Goal: Task Accomplishment & Management: Complete application form

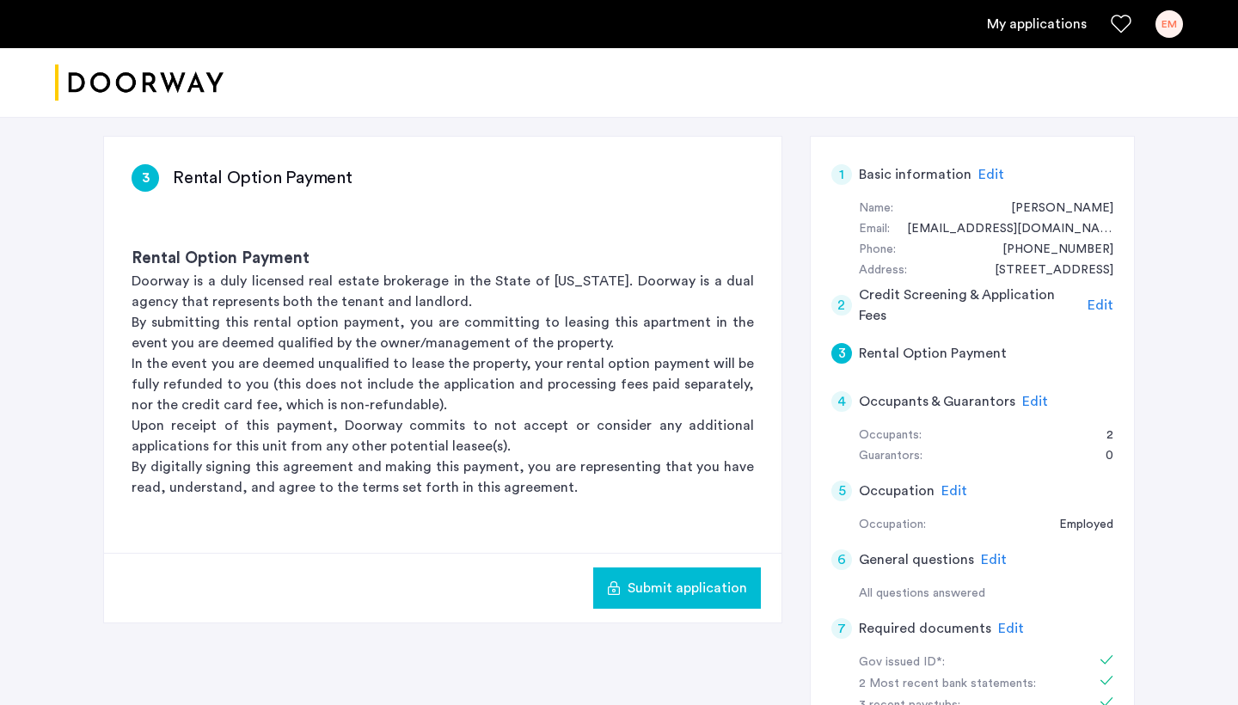
scroll to position [107, 0]
click at [683, 604] on button "Submit application" at bounding box center [677, 587] width 168 height 41
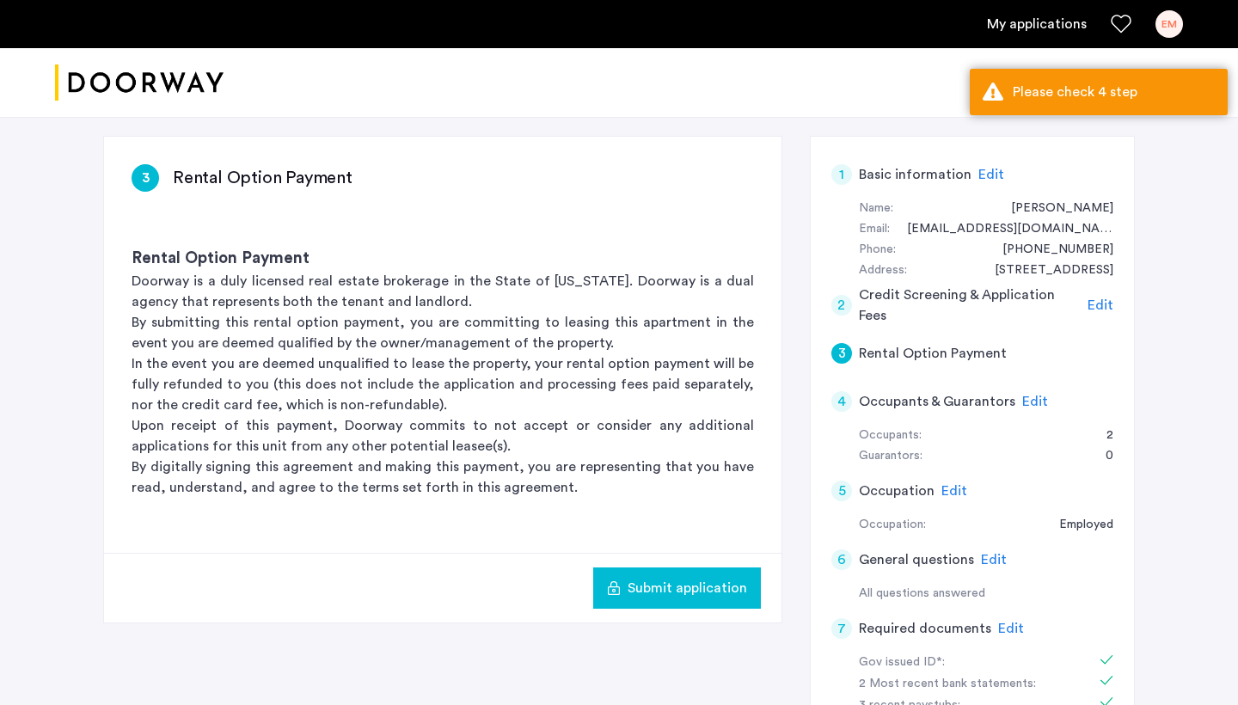
click at [1025, 395] on span "Edit" at bounding box center [1035, 402] width 26 height 14
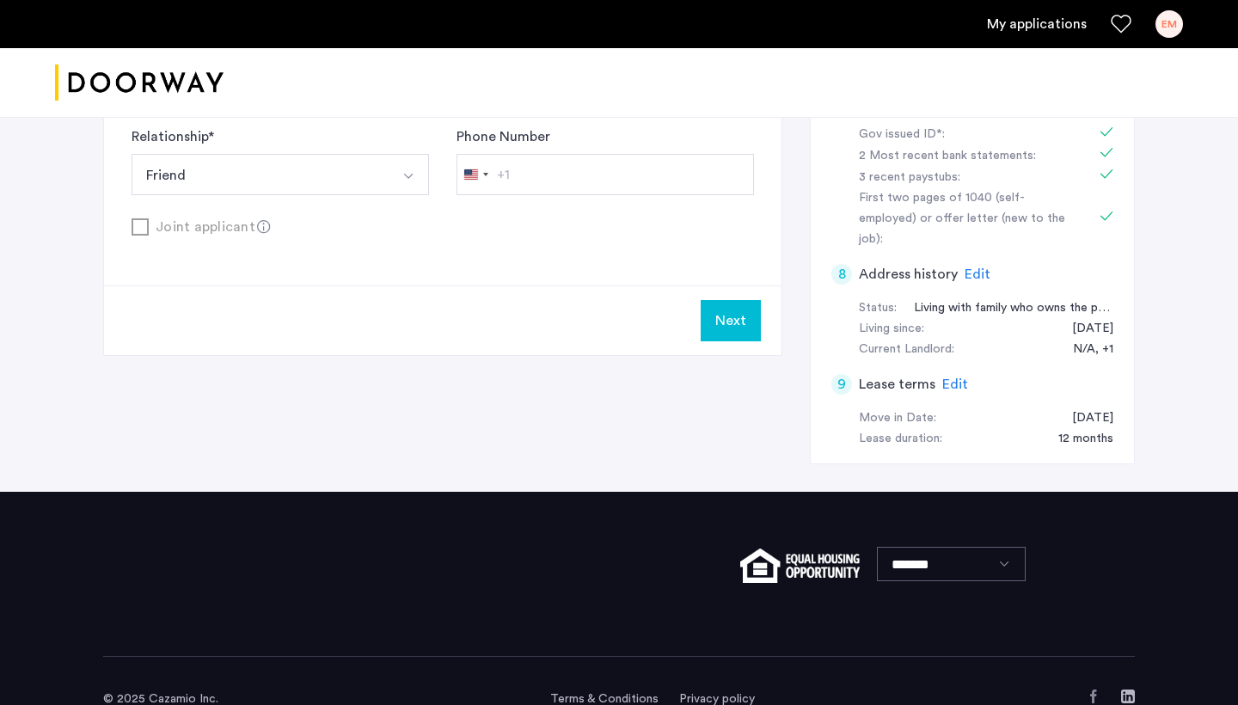
scroll to position [634, 0]
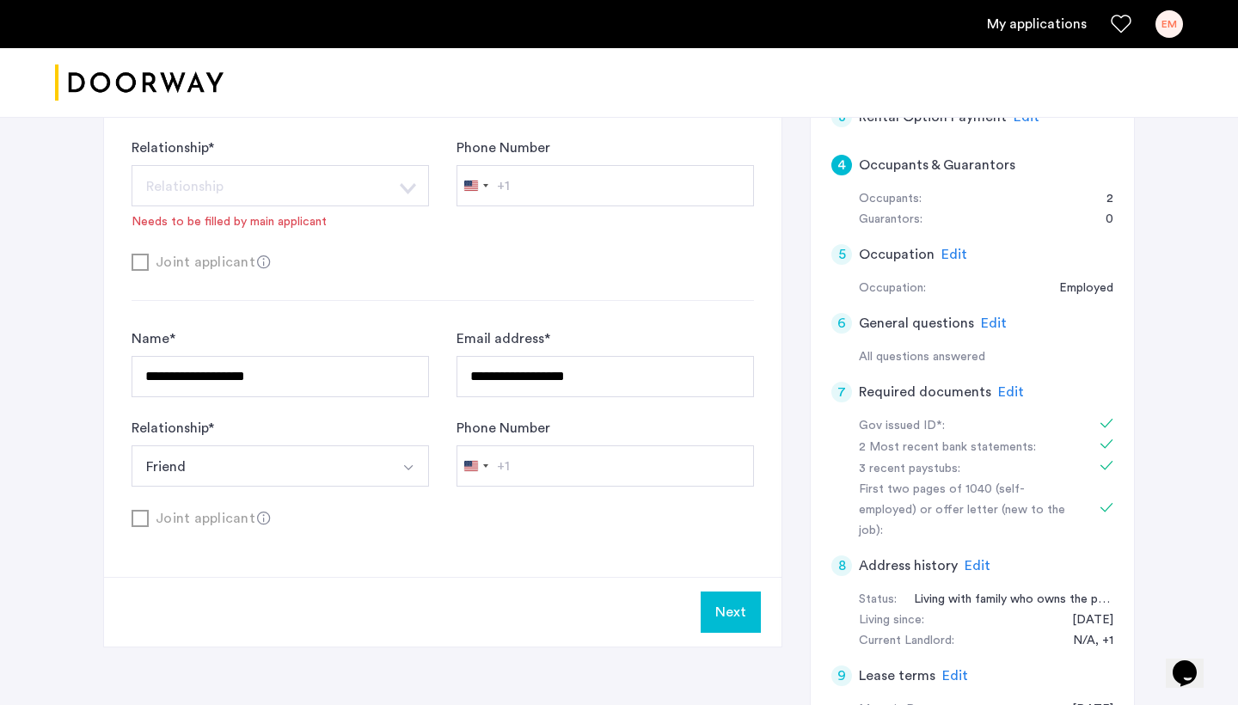
scroll to position [461, 0]
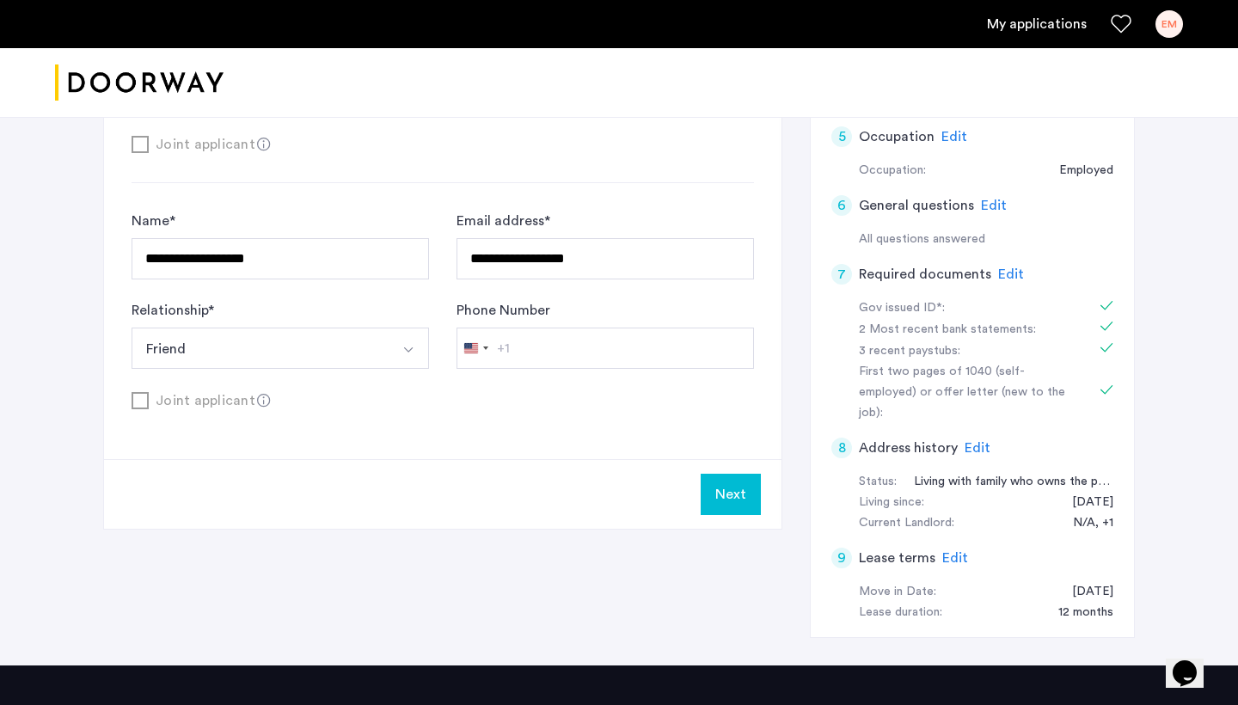
click at [738, 490] on button "Next" at bounding box center [731, 494] width 60 height 41
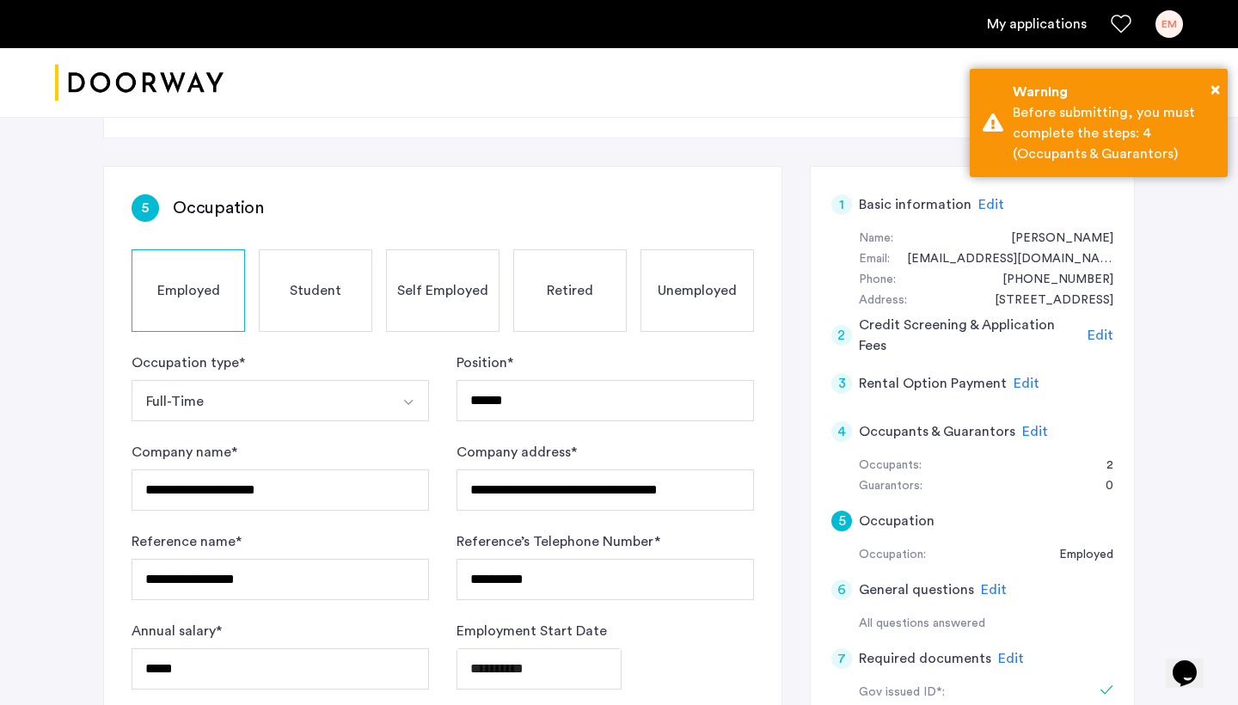
scroll to position [149, 0]
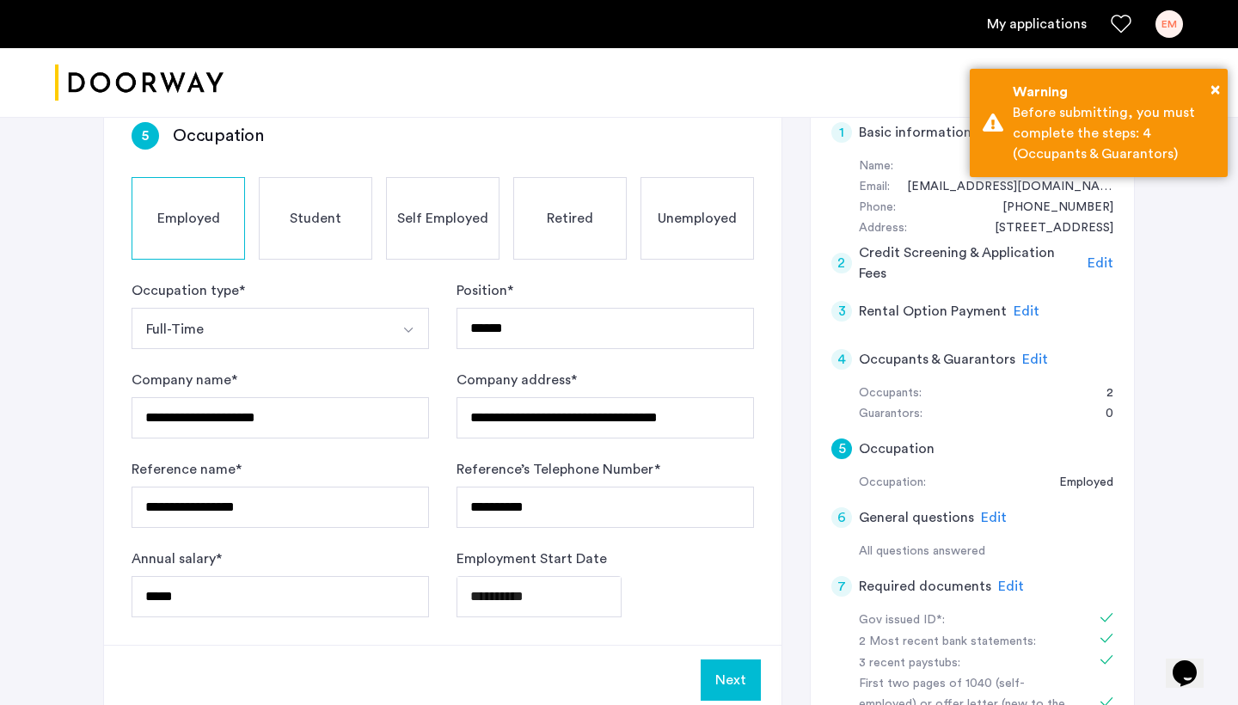
click at [1022, 358] on span "Edit" at bounding box center [1035, 359] width 26 height 14
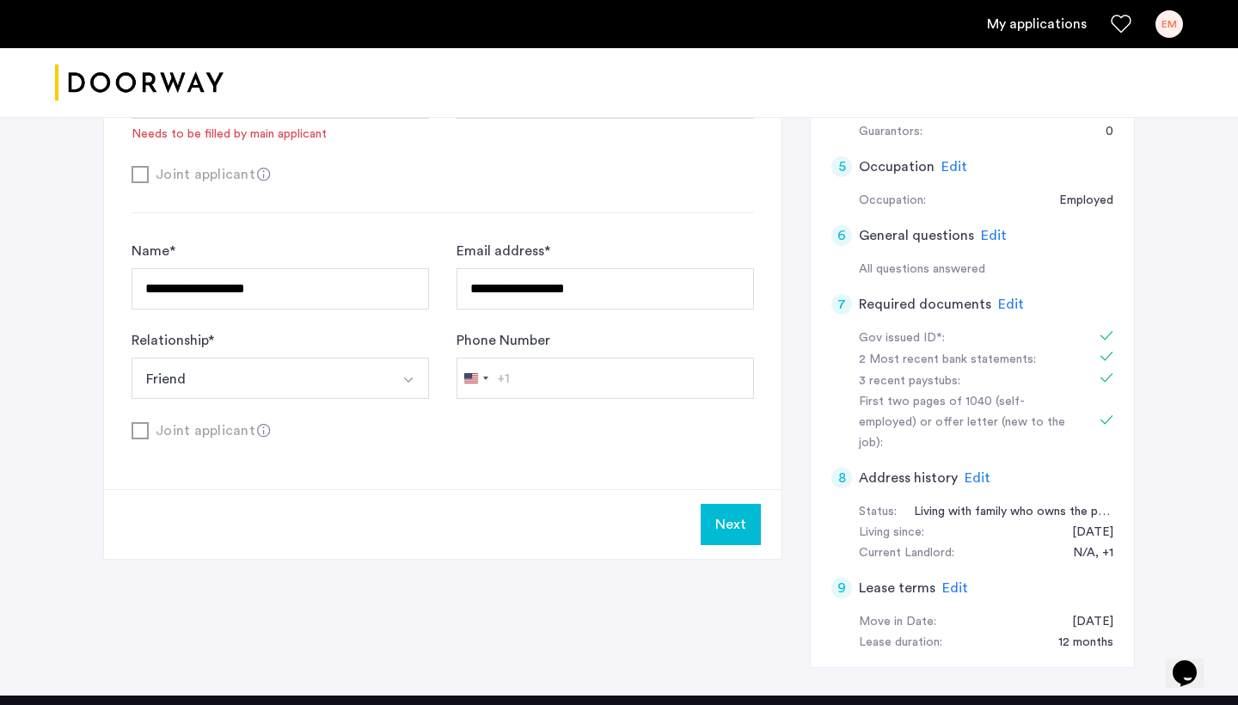
scroll to position [444, 0]
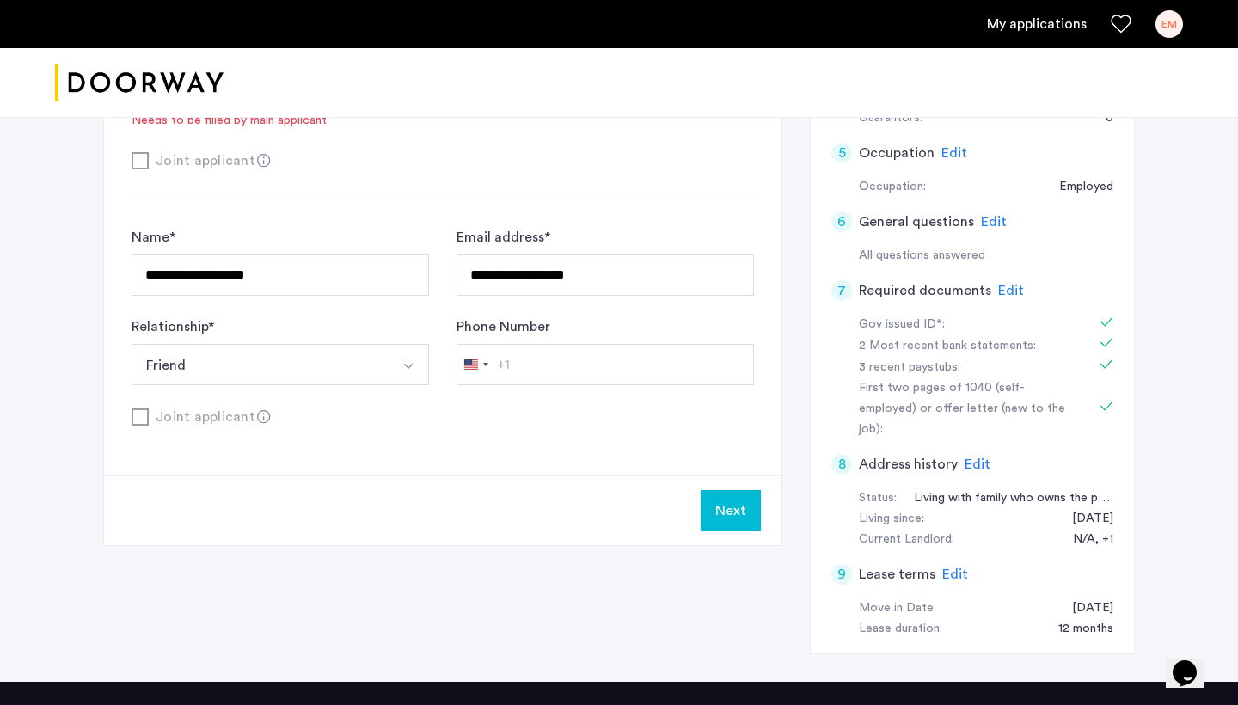
click at [706, 522] on button "Next" at bounding box center [731, 510] width 60 height 41
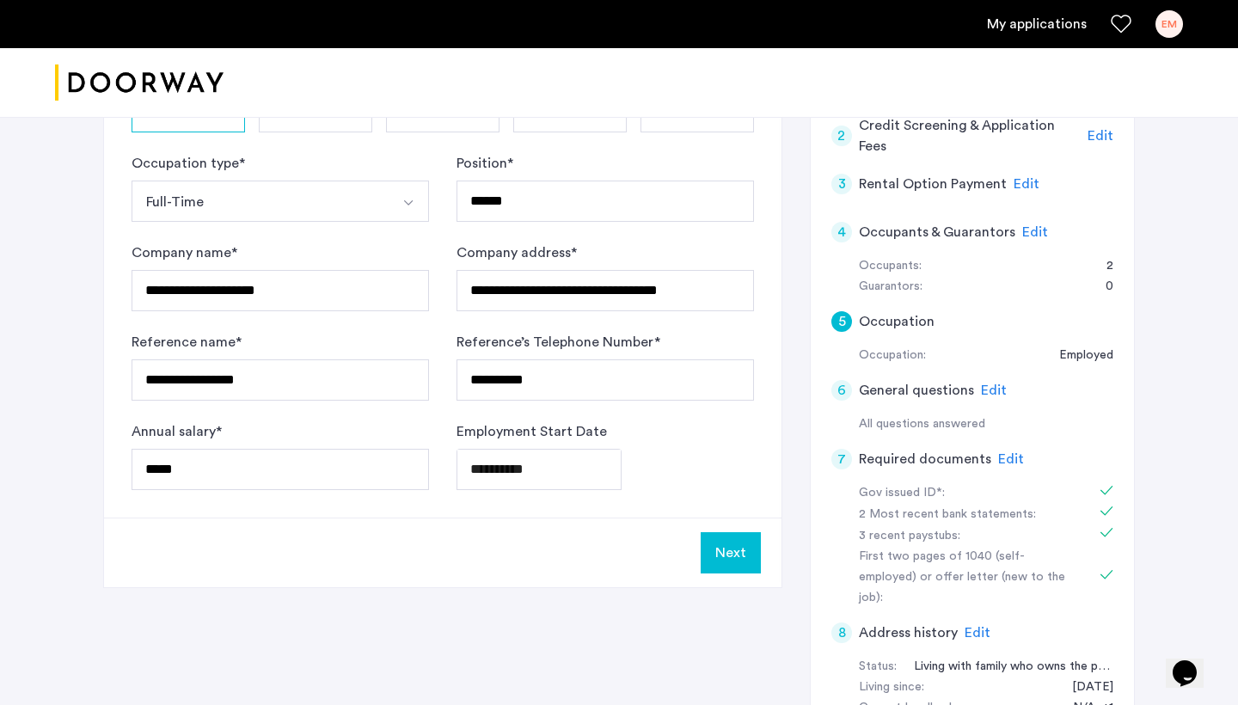
scroll to position [256, 0]
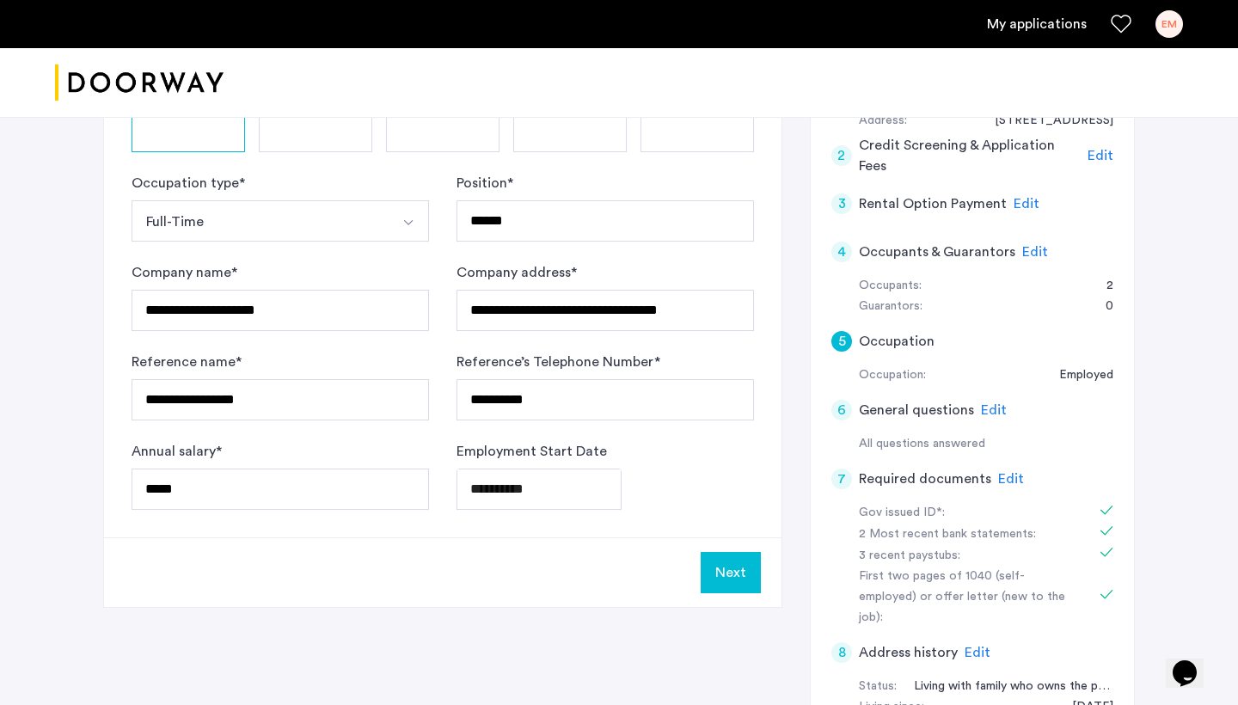
click at [897, 198] on h5 "Rental Option Payment" at bounding box center [933, 203] width 148 height 21
click at [1014, 202] on span "Edit" at bounding box center [1027, 204] width 26 height 14
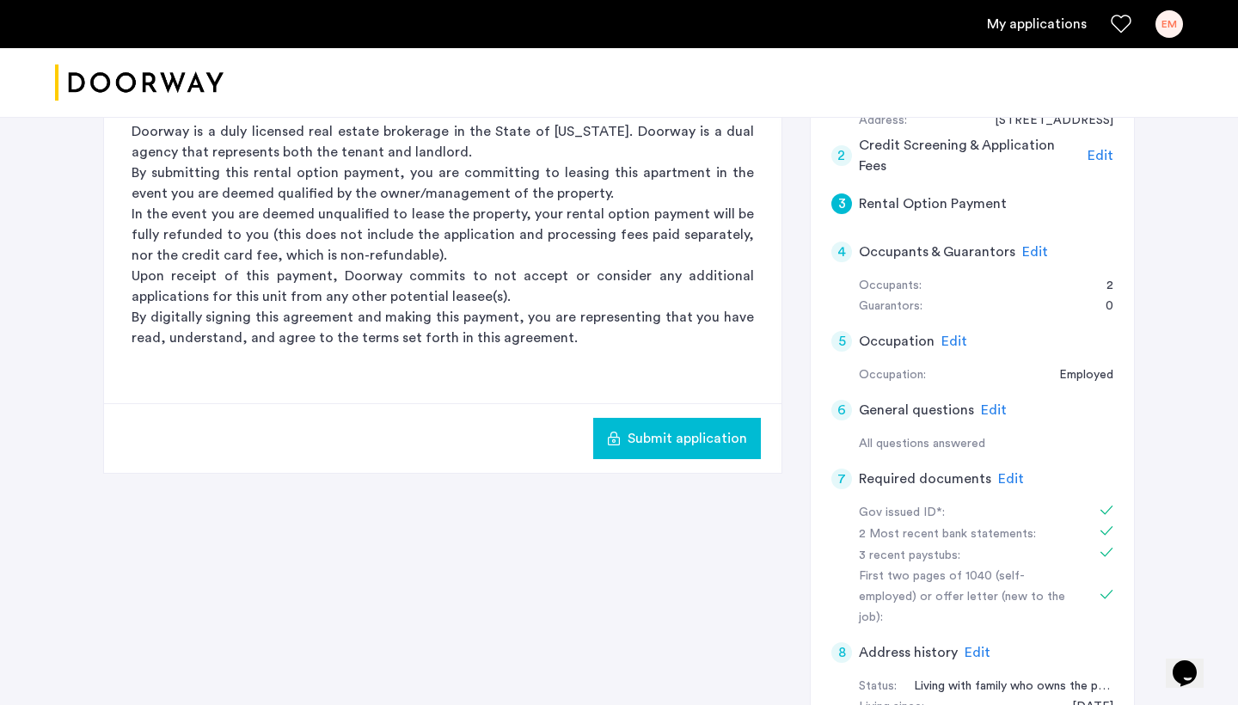
click at [704, 435] on span "Submit application" at bounding box center [687, 438] width 119 height 21
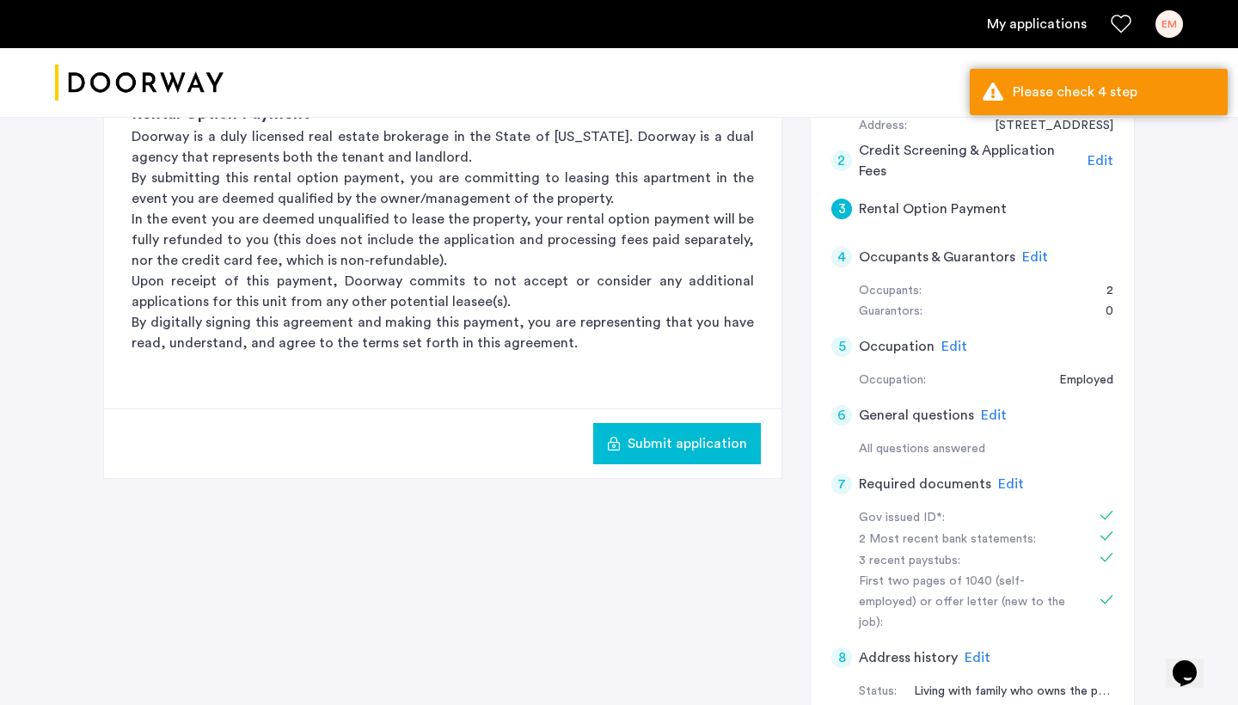
scroll to position [135, 0]
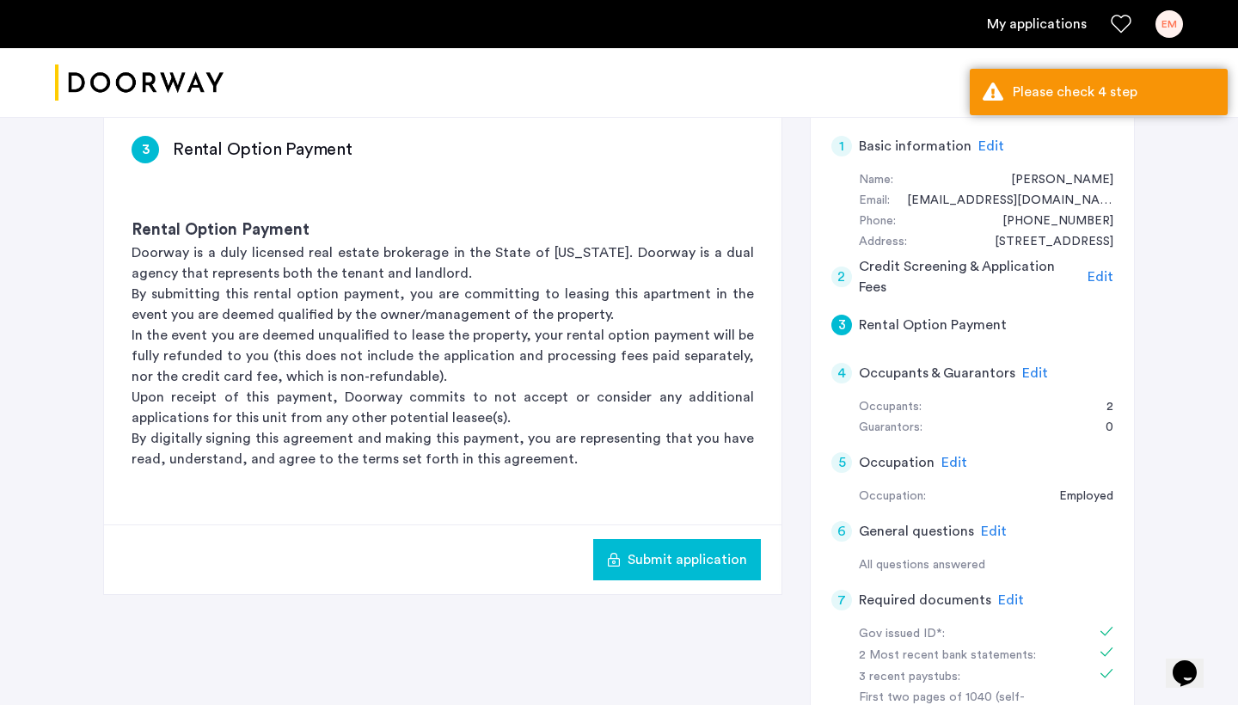
click at [1022, 369] on span "Edit" at bounding box center [1035, 373] width 26 height 14
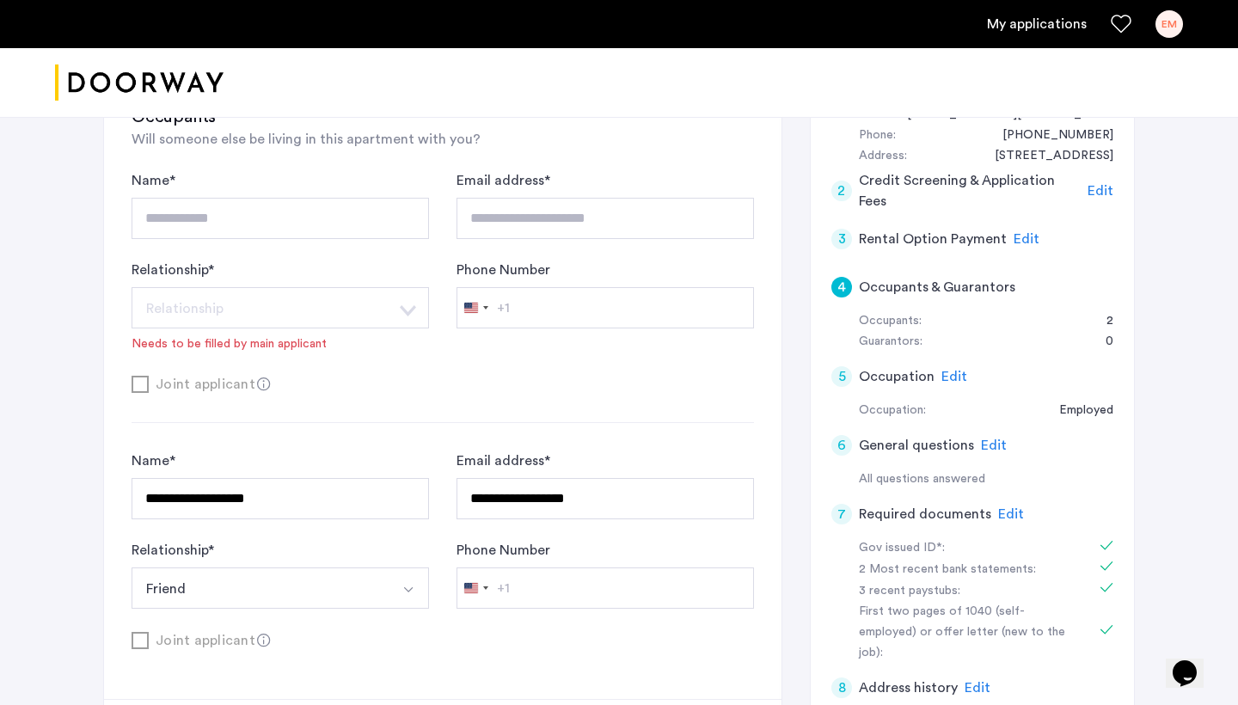
scroll to position [301, 0]
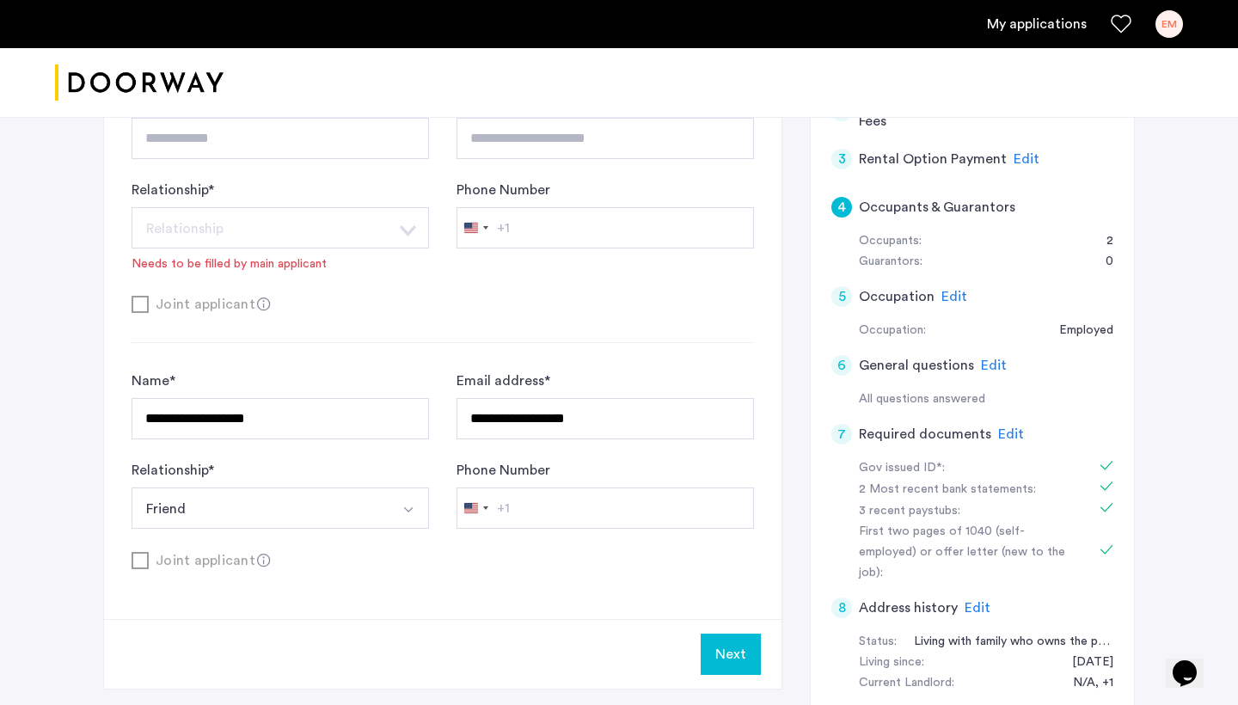
click at [714, 655] on button "Next" at bounding box center [731, 654] width 60 height 41
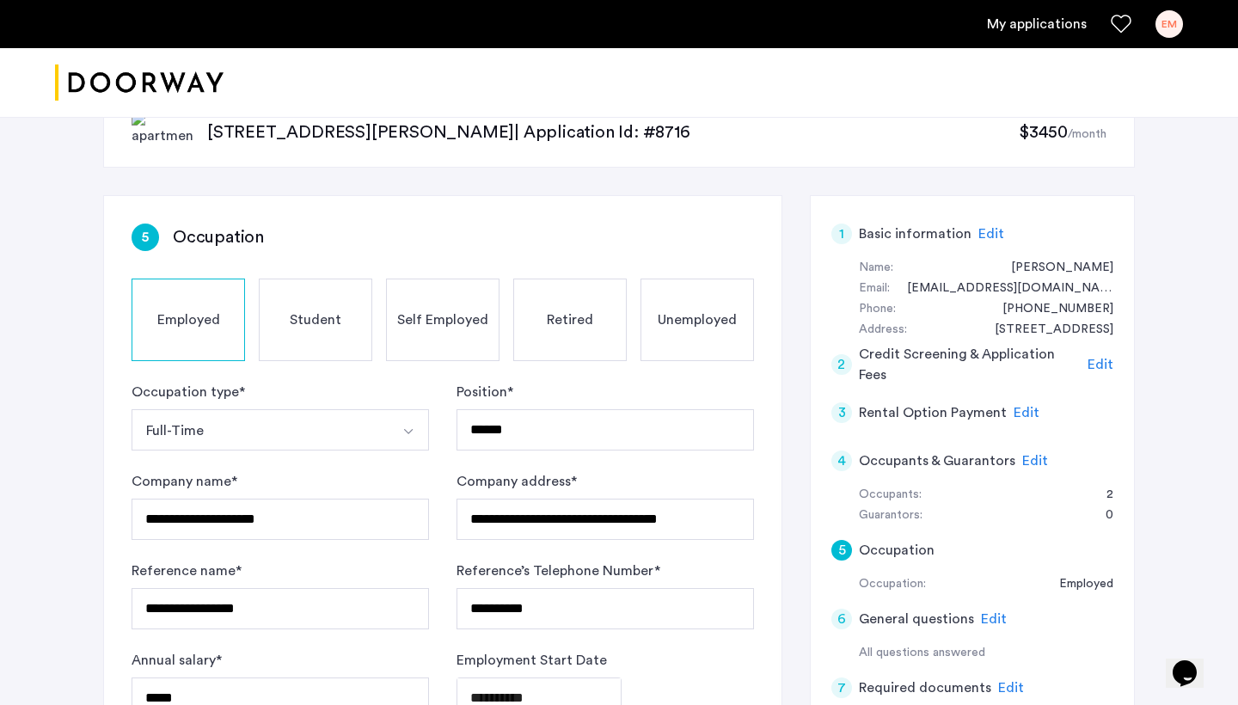
scroll to position [48, 0]
click at [959, 404] on h5 "Rental Option Payment" at bounding box center [933, 411] width 148 height 21
click at [958, 412] on h5 "Rental Option Payment" at bounding box center [933, 411] width 148 height 21
click at [1014, 411] on span "Edit" at bounding box center [1027, 412] width 26 height 14
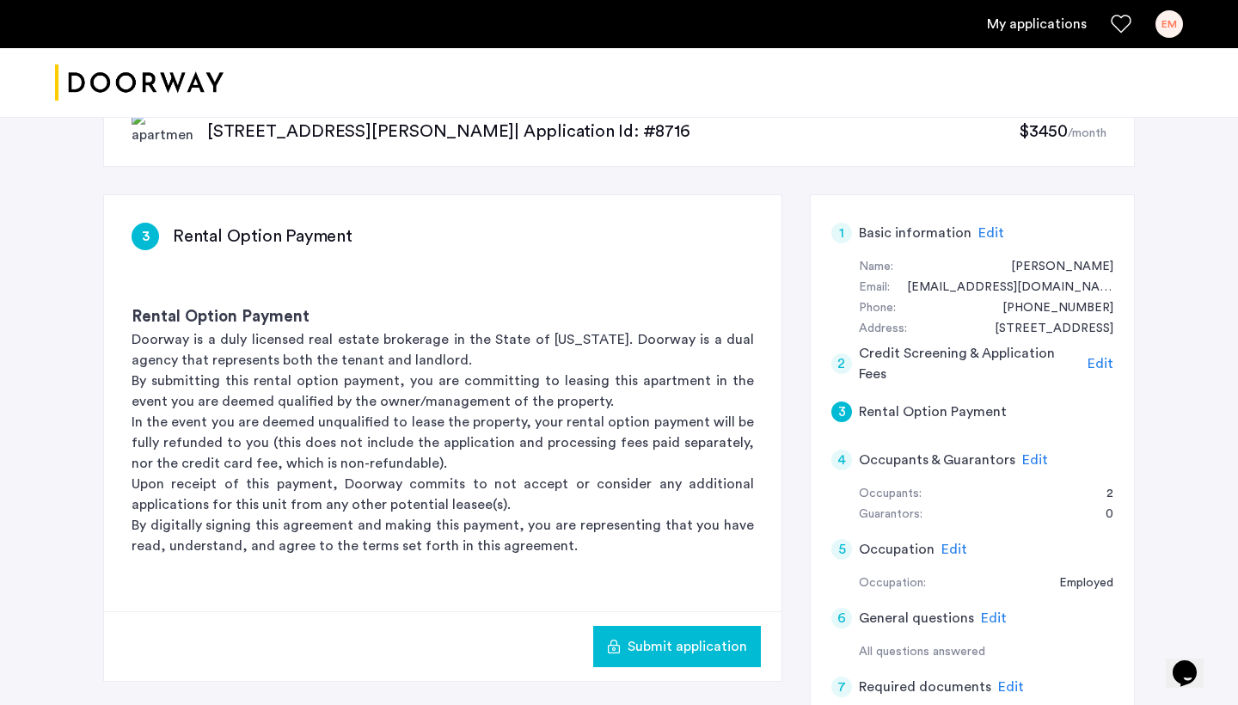
click at [679, 643] on span "Submit application" at bounding box center [687, 646] width 119 height 21
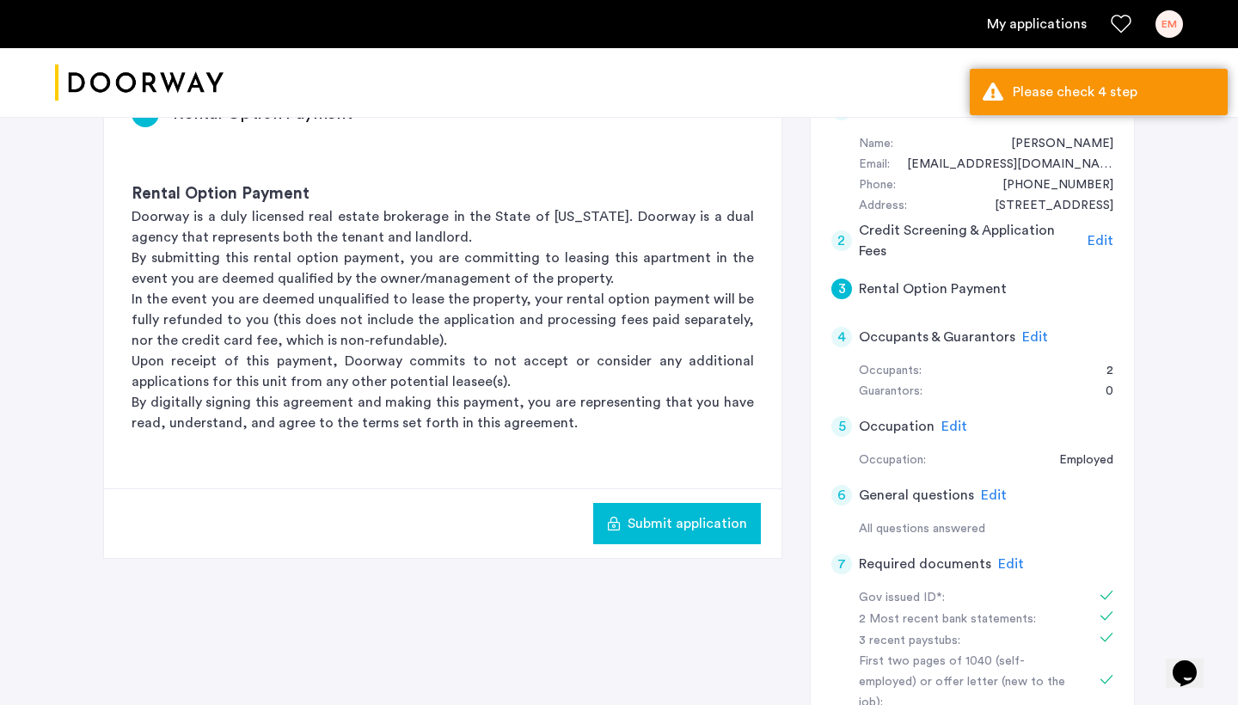
scroll to position [191, 0]
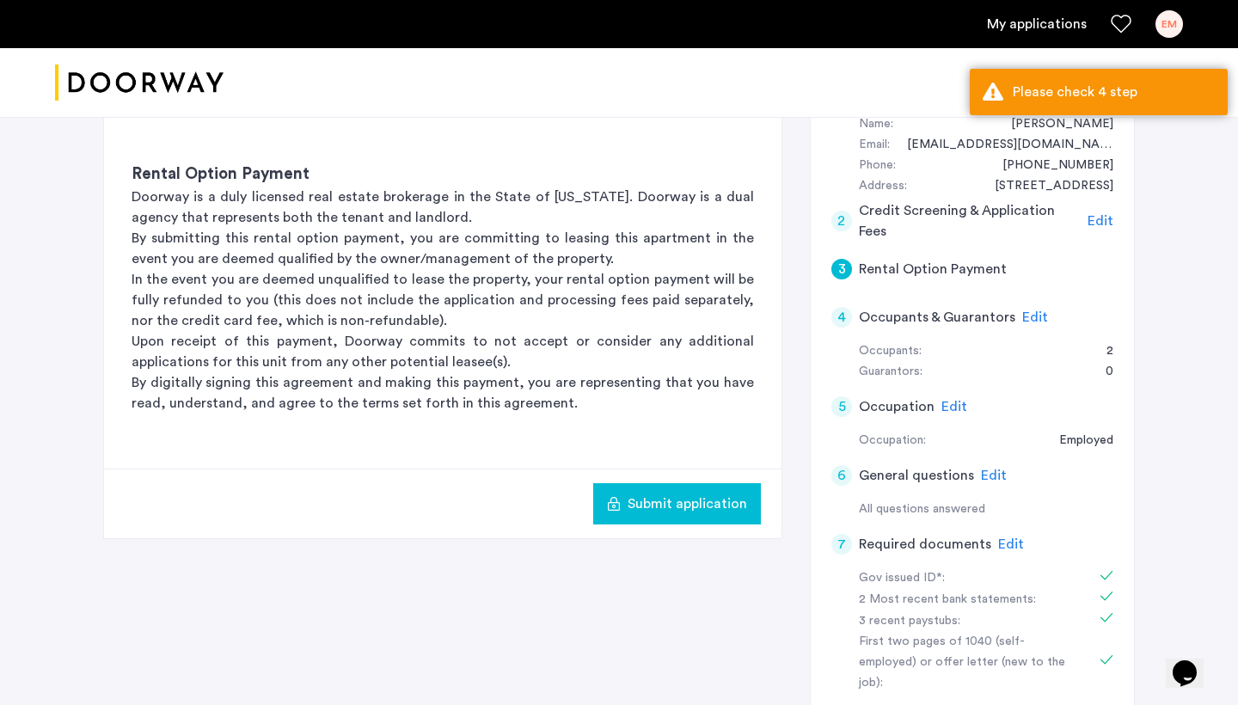
click at [1032, 315] on span "Edit" at bounding box center [1035, 317] width 26 height 14
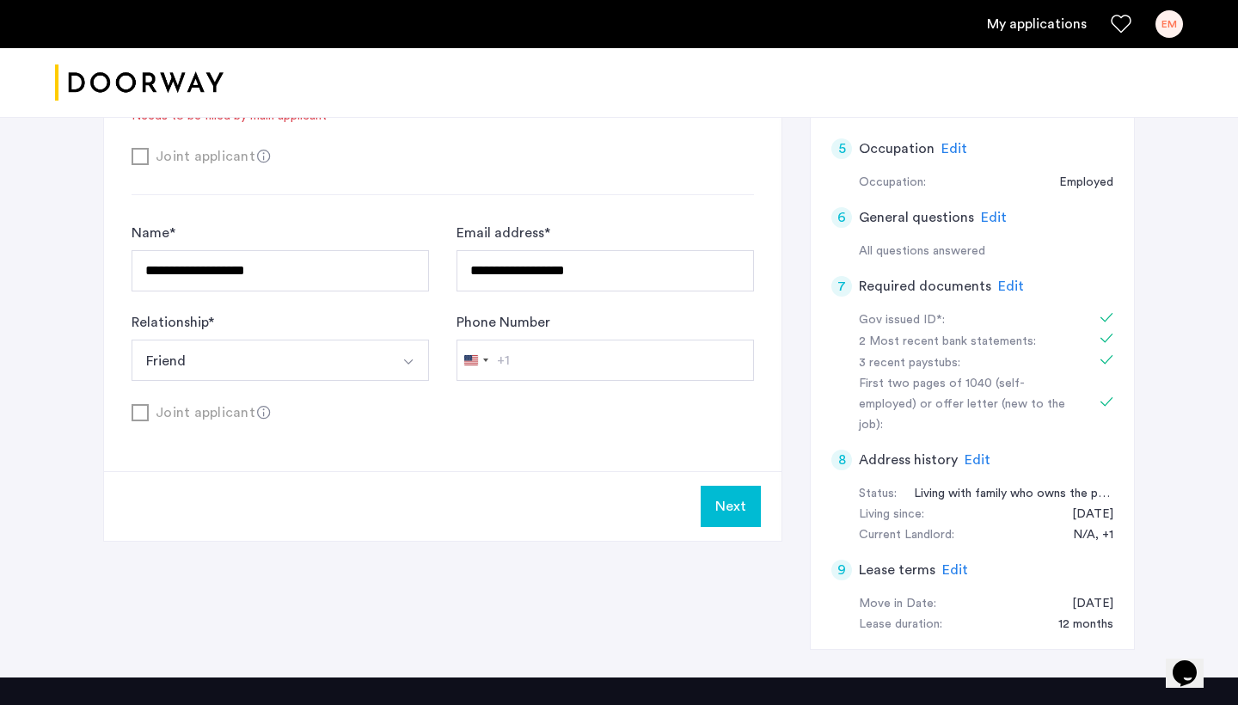
scroll to position [450, 0]
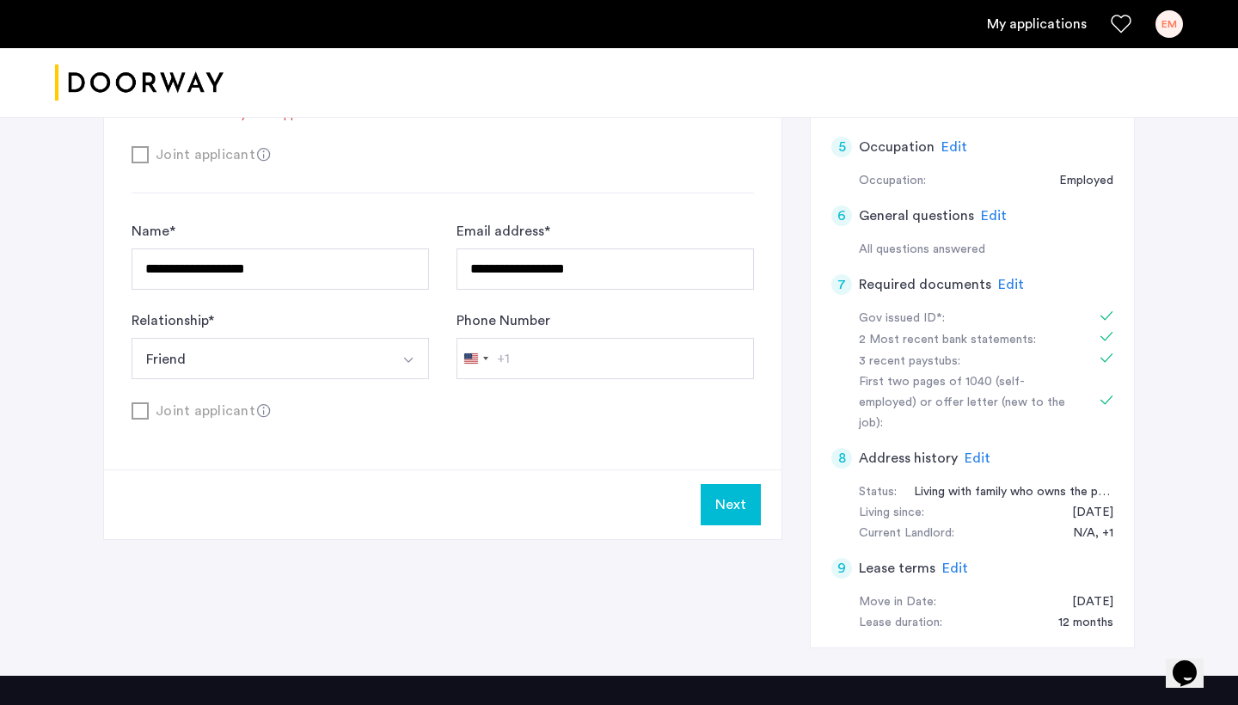
click at [728, 510] on button "Next" at bounding box center [731, 504] width 60 height 41
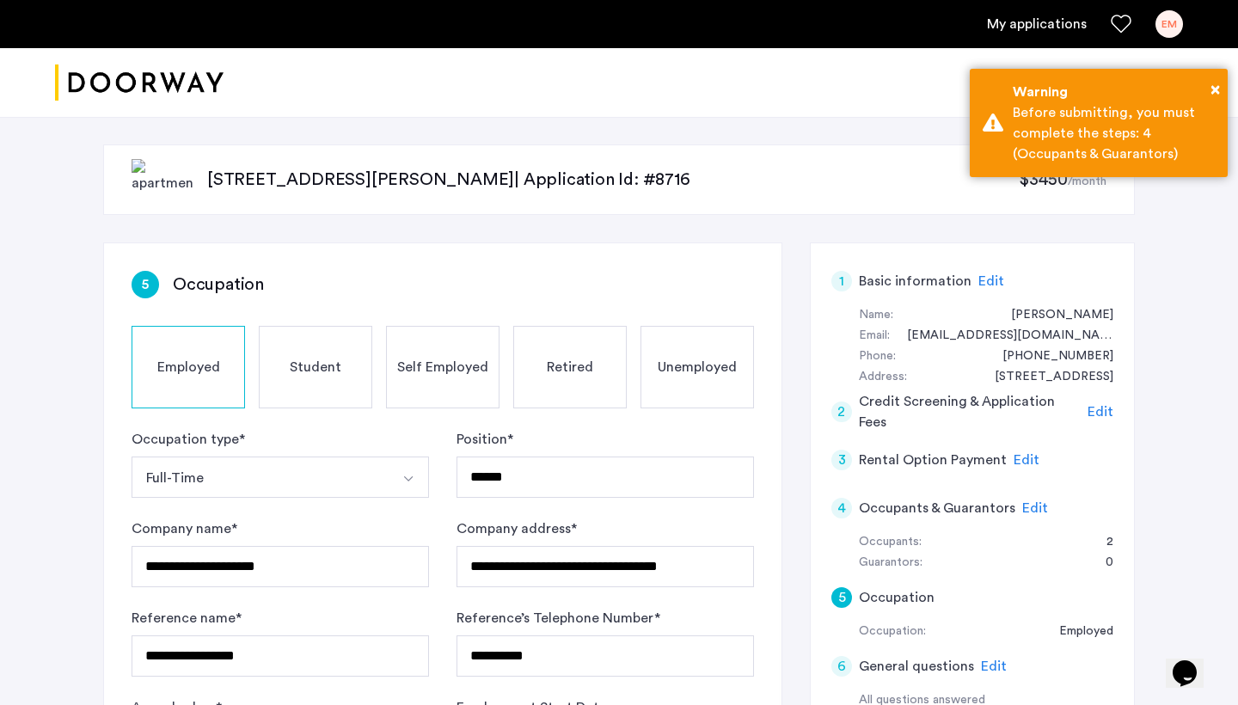
scroll to position [0, 0]
click at [1022, 501] on span "Edit" at bounding box center [1035, 508] width 26 height 14
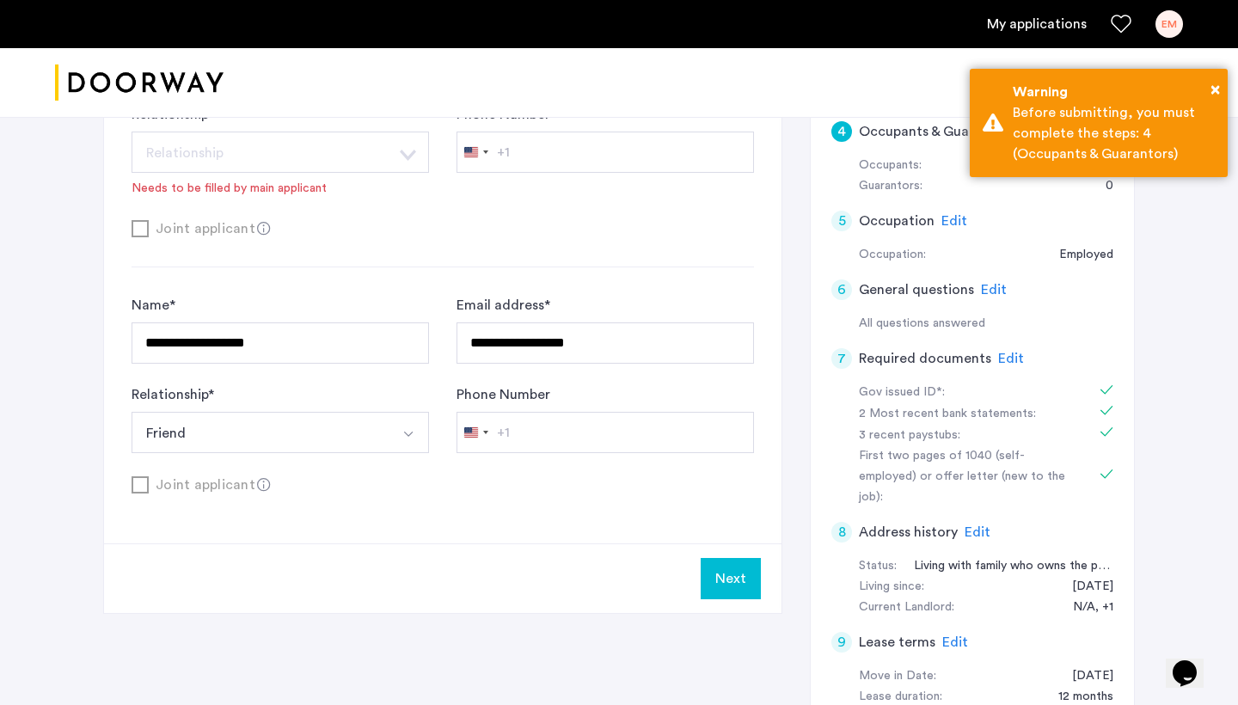
scroll to position [110, 0]
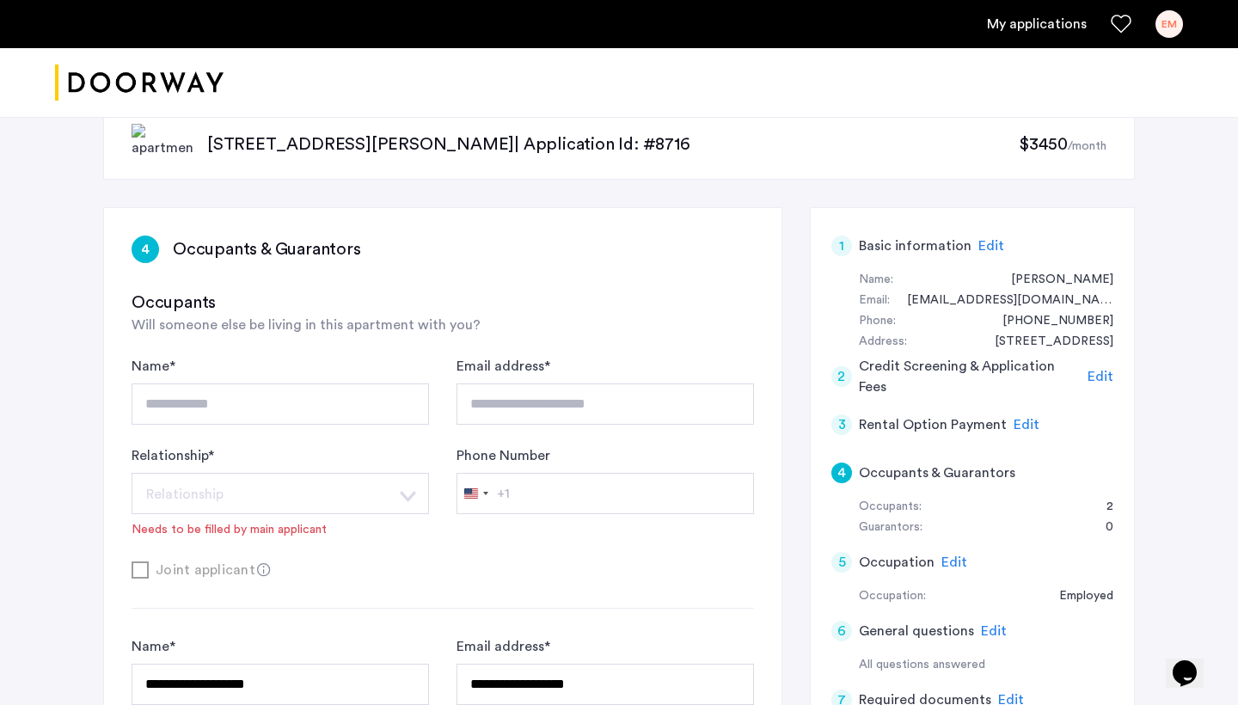
scroll to position [38, 0]
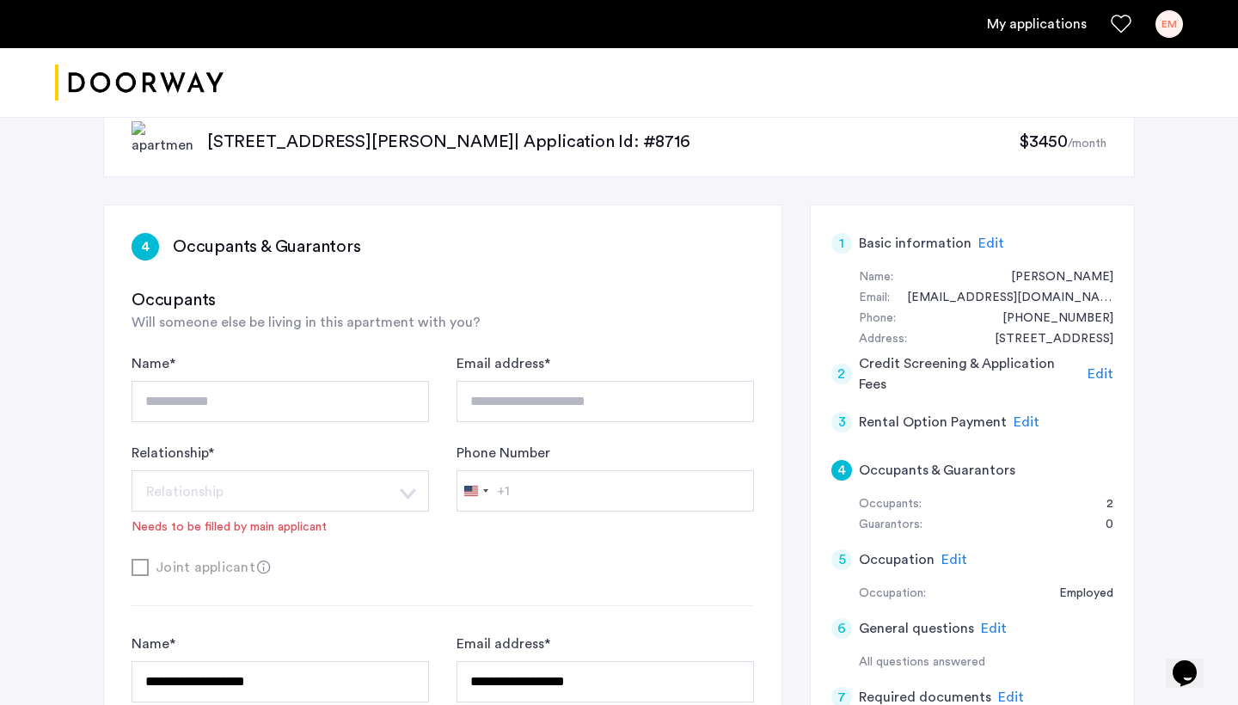
click at [1158, 36] on link "EM" at bounding box center [1169, 24] width 28 height 28
click at [1062, 18] on div at bounding box center [619, 352] width 1238 height 705
click at [1061, 25] on link "My applications" at bounding box center [1037, 24] width 100 height 21
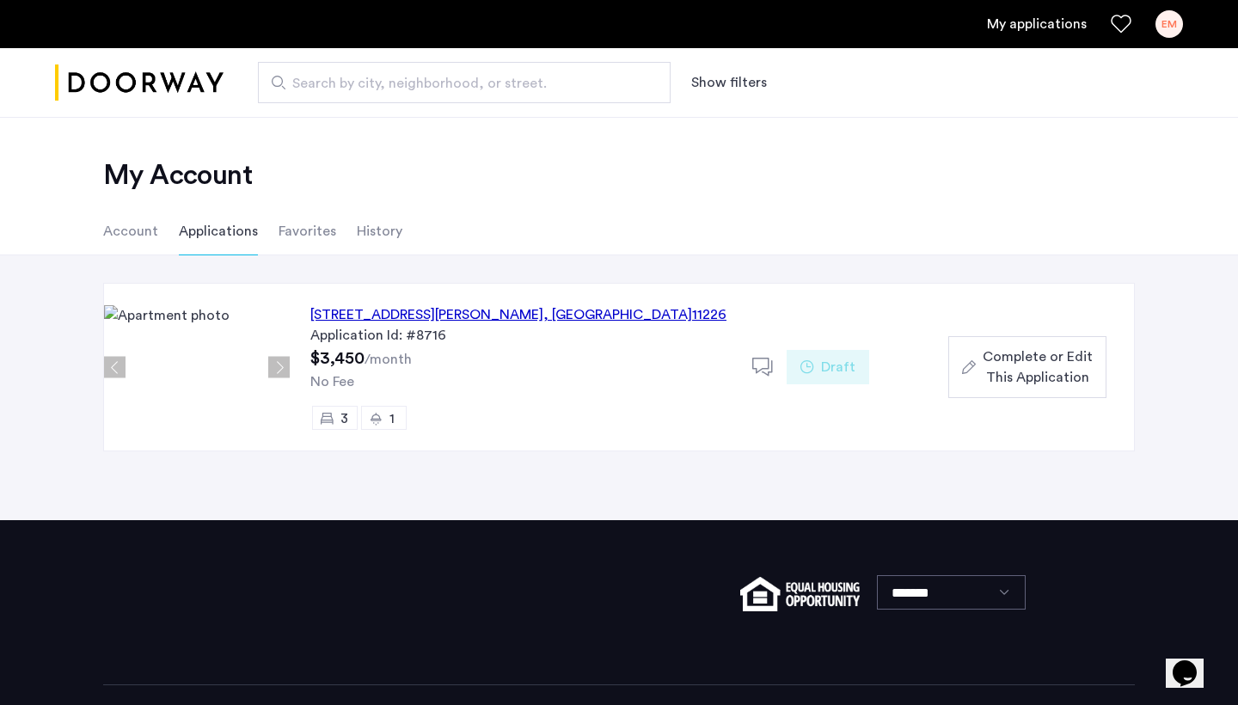
click at [1049, 383] on span "Complete or Edit This Application" at bounding box center [1038, 366] width 110 height 41
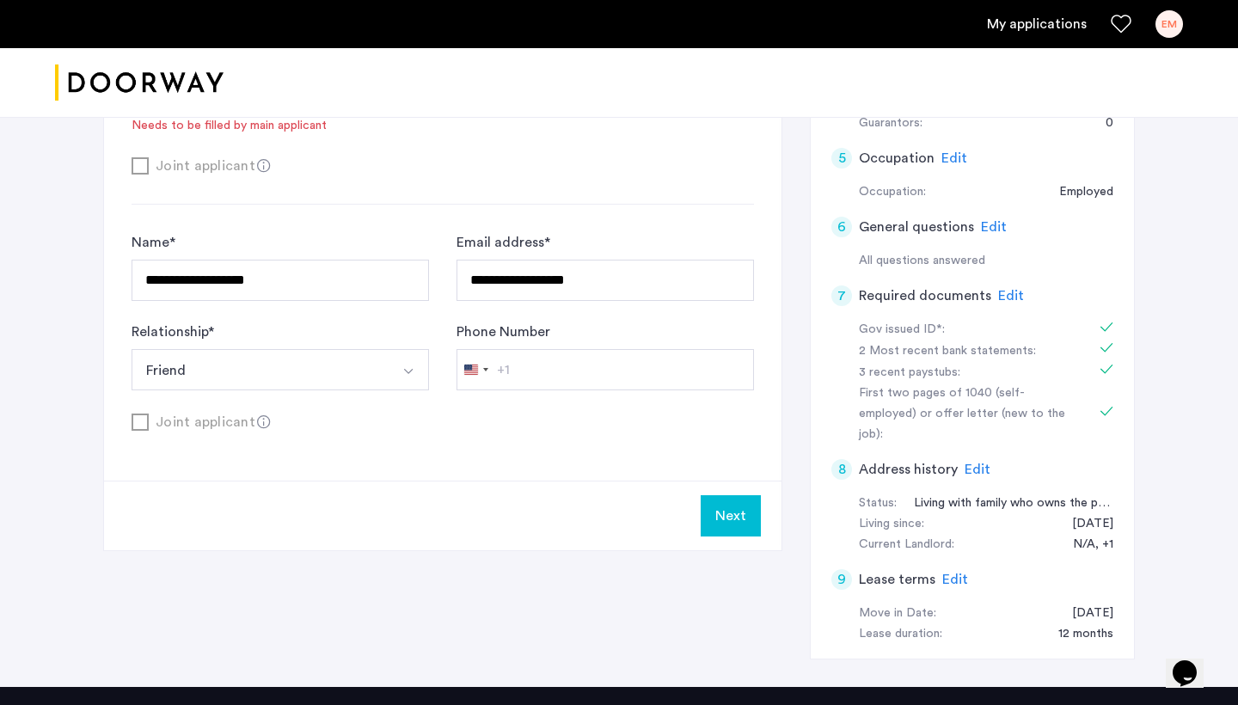
scroll to position [440, 0]
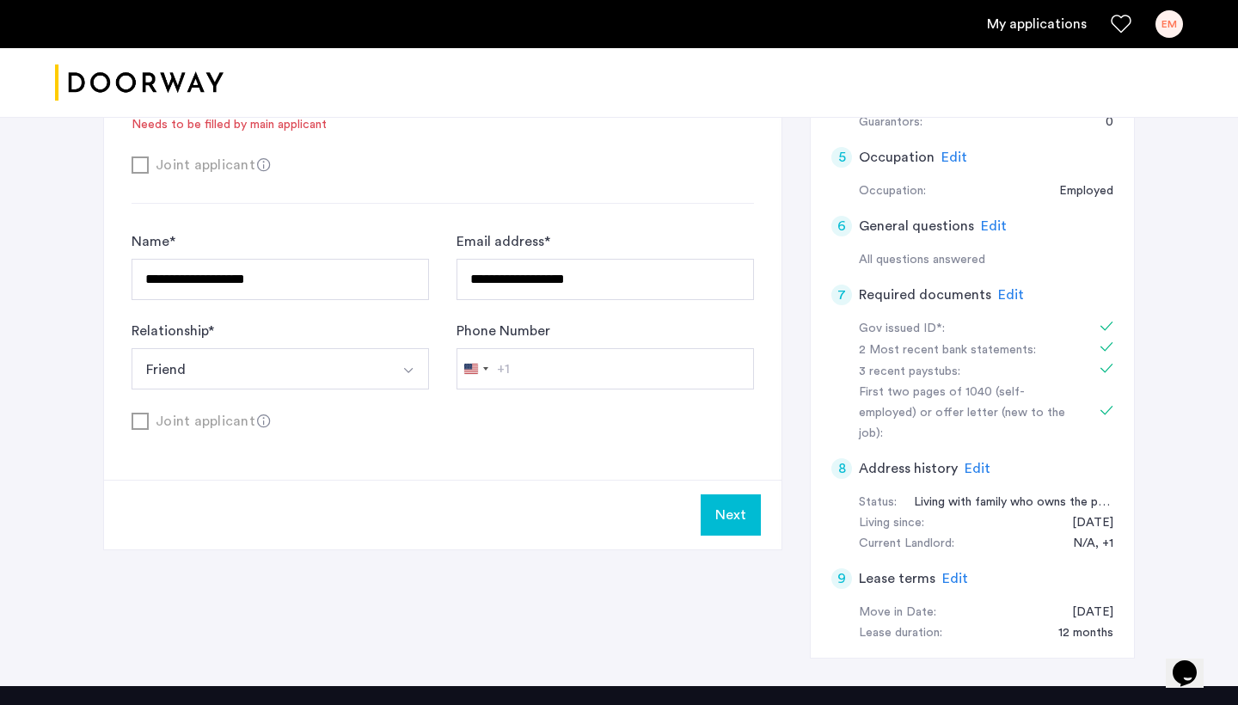
click at [731, 509] on button "Next" at bounding box center [731, 514] width 60 height 41
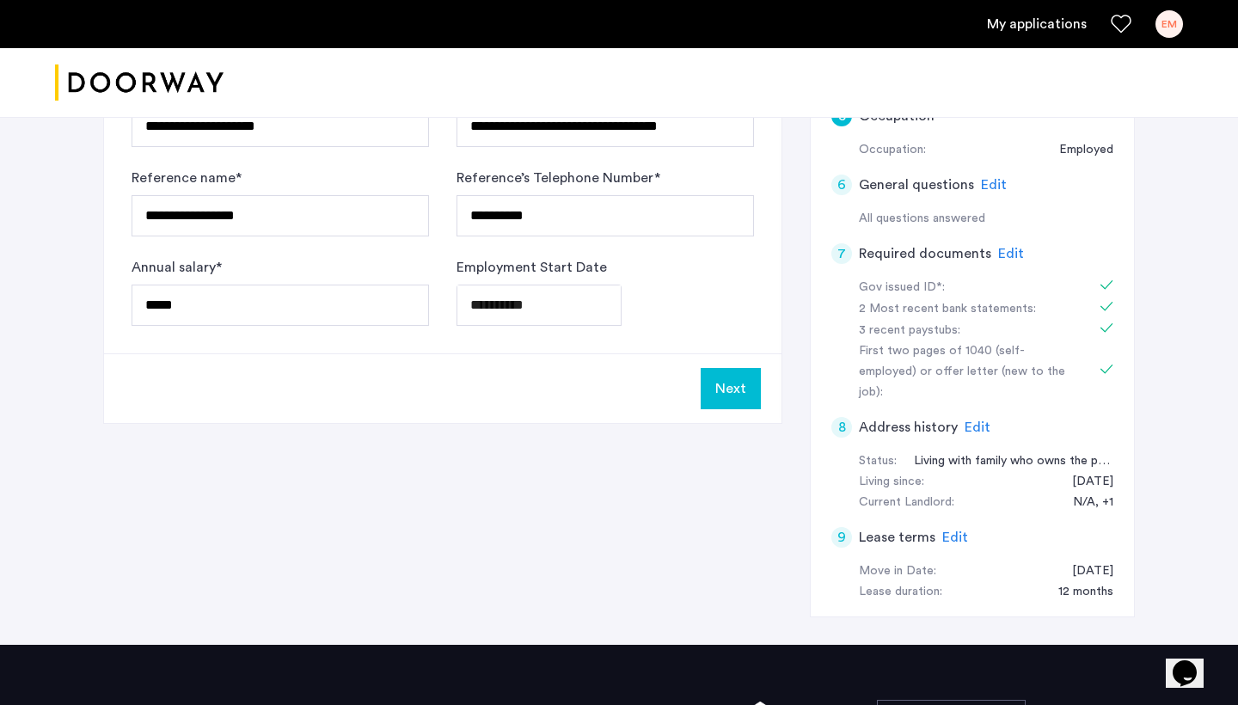
scroll to position [0, 0]
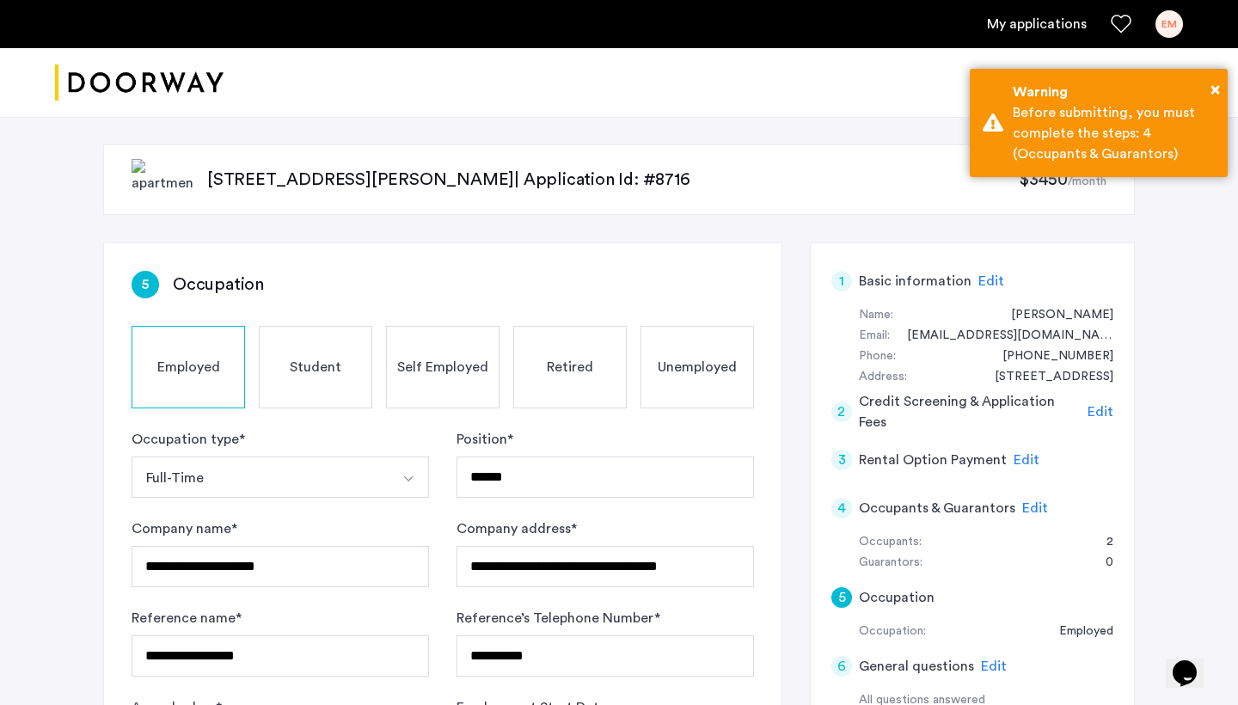
click at [1033, 504] on span "Edit" at bounding box center [1035, 508] width 26 height 14
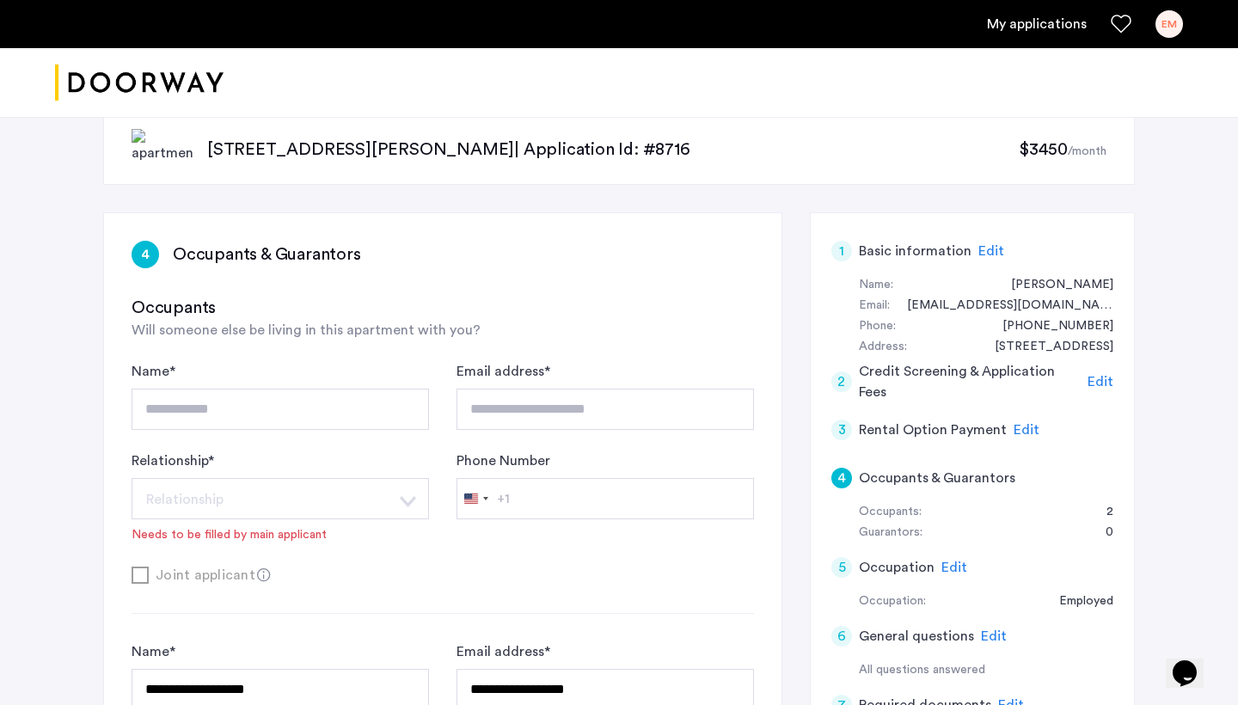
scroll to position [29, 0]
